Goal: Transaction & Acquisition: Purchase product/service

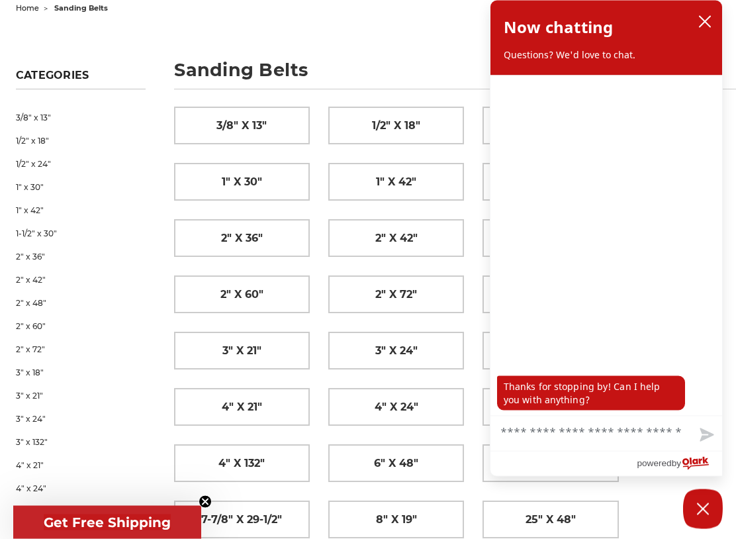
scroll to position [146, 0]
click at [704, 24] on icon "close chatbox" at bounding box center [704, 21] width 13 height 13
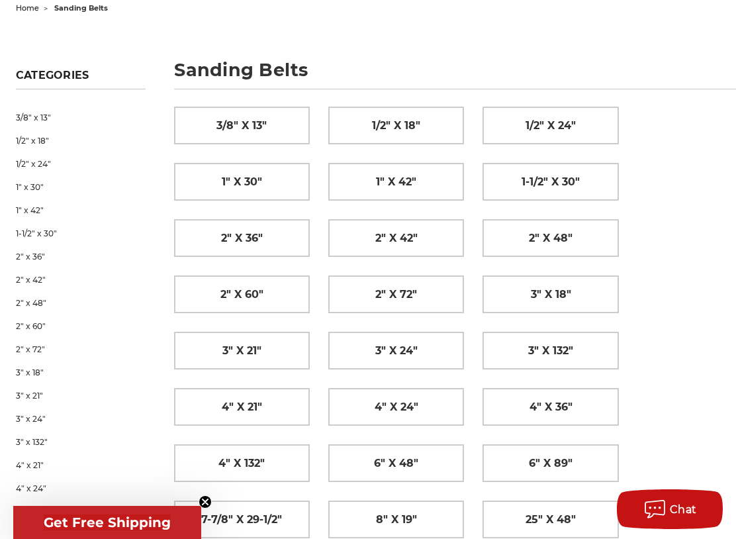
click at [522, 398] on link "4" x 36"" at bounding box center [550, 407] width 134 height 36
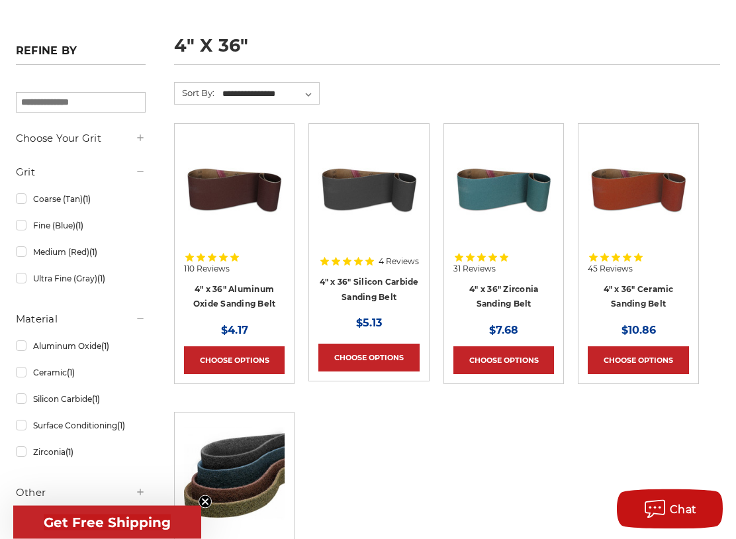
scroll to position [171, 0]
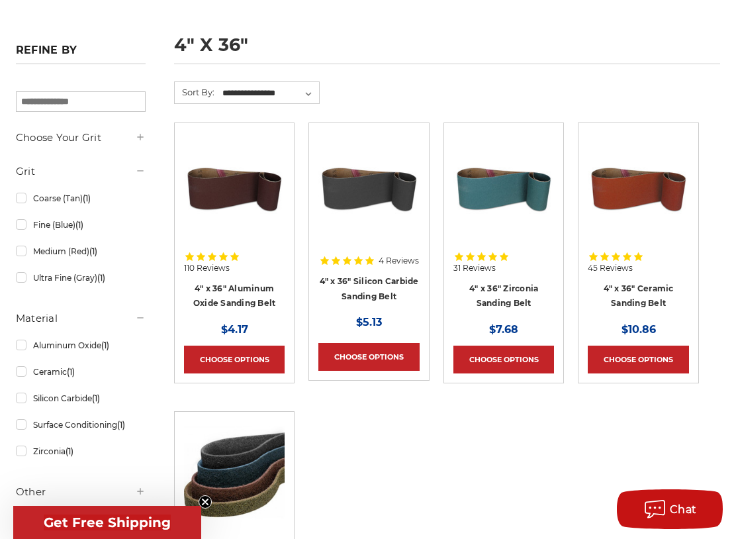
click at [216, 354] on link "Choose Options" at bounding box center [234, 360] width 101 height 28
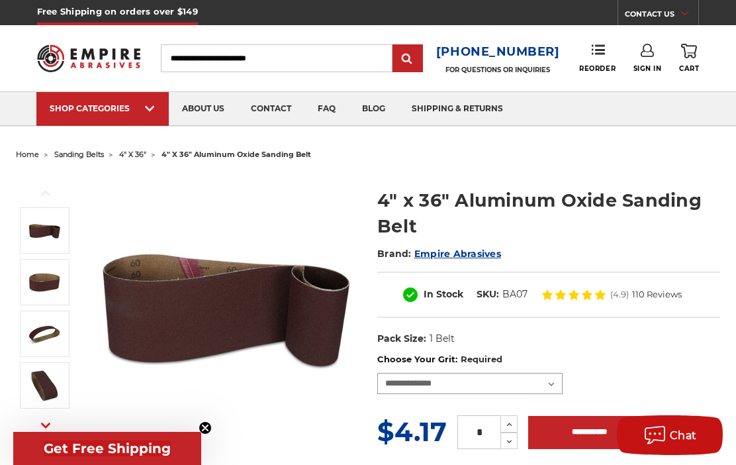
click at [551, 376] on select "**********" at bounding box center [469, 383] width 185 height 21
